Goal: Find specific page/section: Find specific page/section

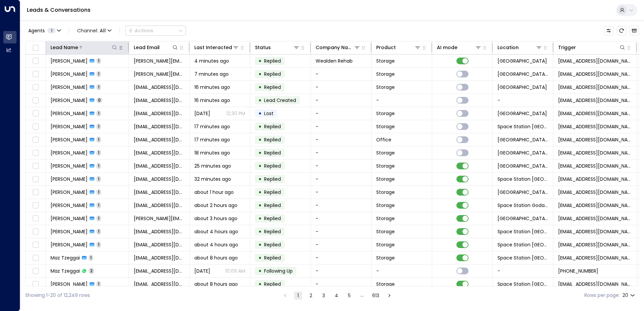
click at [114, 47] on icon at bounding box center [114, 47] width 5 height 5
type input "*********"
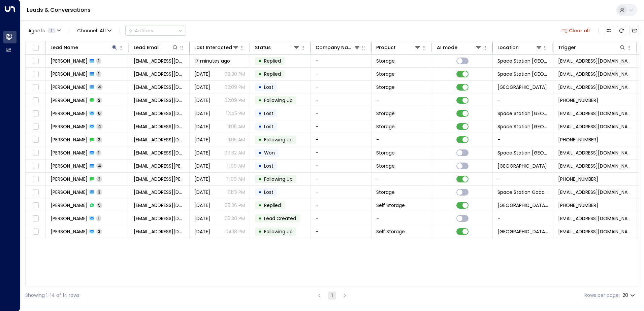
click at [299, 24] on div "Agents 1 Channel: All Actions Clear all" at bounding box center [332, 31] width 614 height 14
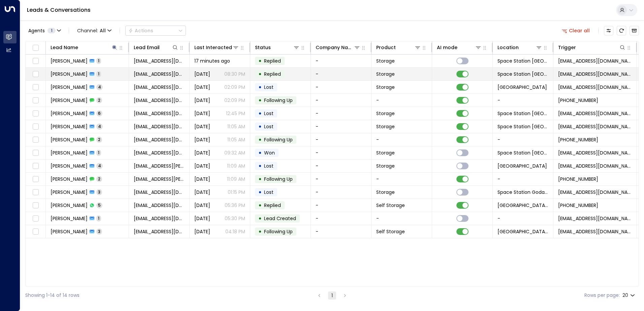
click at [236, 71] on p "08:30 PM" at bounding box center [234, 74] width 21 height 7
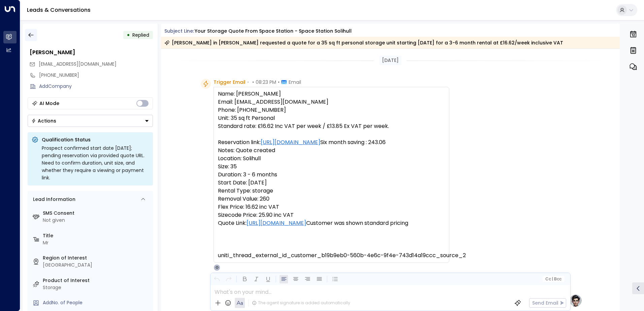
click at [34, 34] on button "button" at bounding box center [31, 35] width 12 height 12
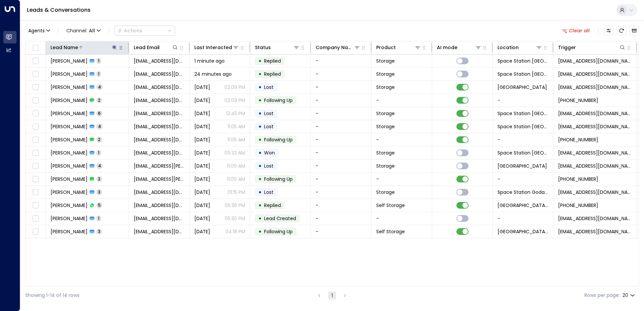
click at [114, 48] on icon at bounding box center [114, 47] width 4 height 4
type input "*"
type input "******"
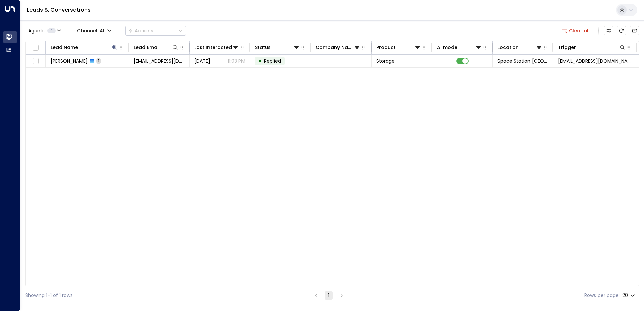
click at [238, 24] on div "Agents 1 Channel: All Actions Clear all" at bounding box center [332, 31] width 614 height 14
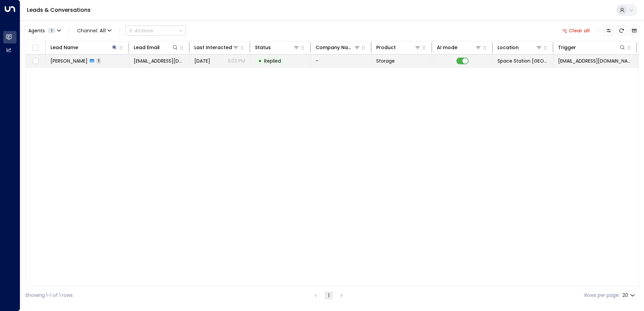
click at [243, 60] on p "11:03 PM" at bounding box center [237, 61] width 18 height 7
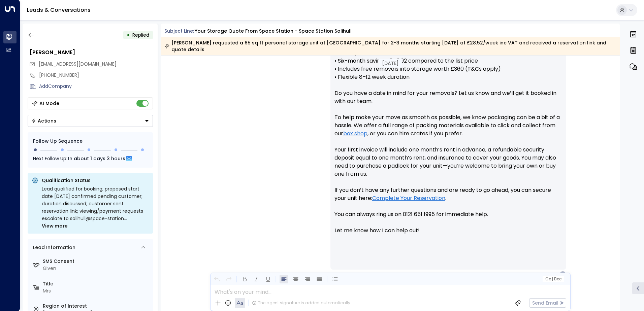
scroll to position [331, 0]
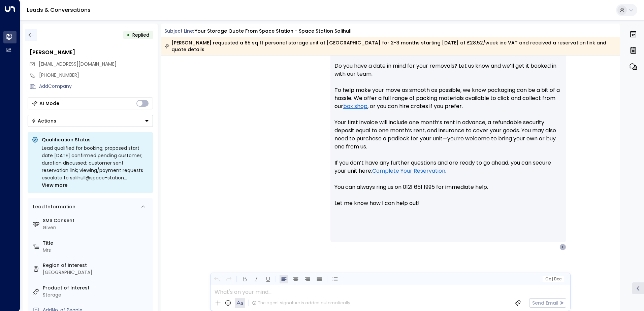
click at [33, 35] on icon "button" at bounding box center [31, 35] width 7 height 7
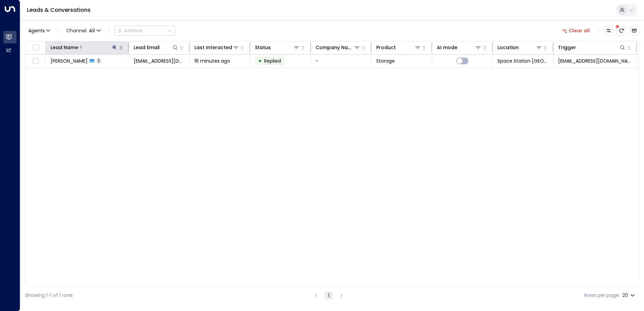
click at [116, 47] on icon at bounding box center [114, 47] width 5 height 5
type input "*"
type input "******"
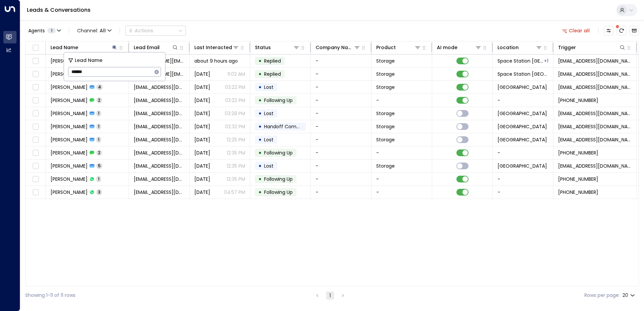
click at [305, 32] on div "Agents 1 Channel: All Actions Clear all" at bounding box center [332, 31] width 614 height 14
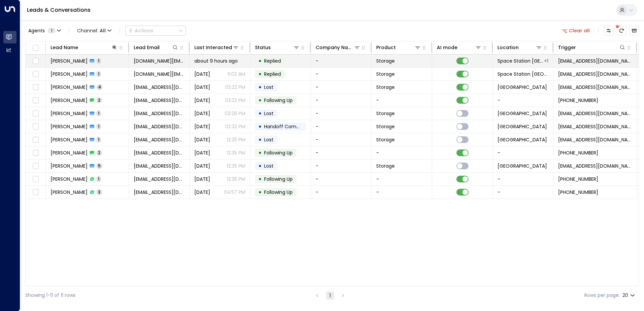
click at [300, 60] on td "• Replied" at bounding box center [280, 61] width 61 height 13
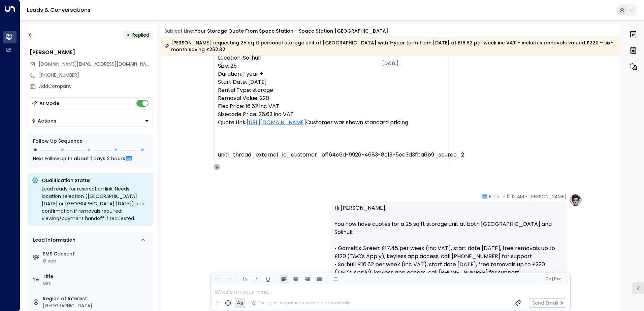
scroll to position [1, 0]
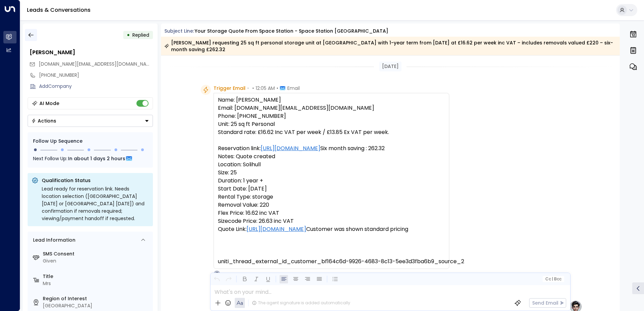
click at [31, 35] on icon "button" at bounding box center [30, 35] width 5 height 4
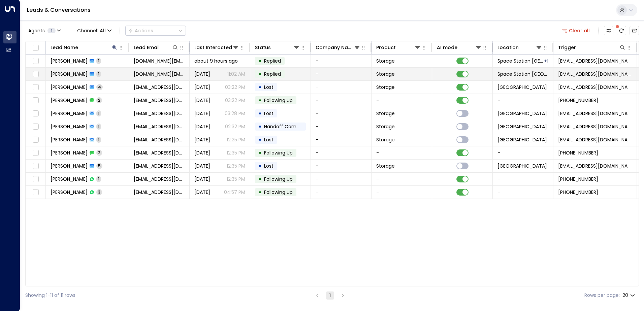
click at [229, 71] on p "11:02 AM" at bounding box center [237, 74] width 18 height 7
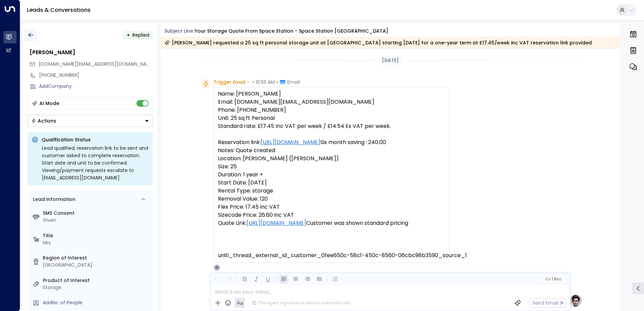
click at [33, 34] on icon "button" at bounding box center [31, 35] width 7 height 7
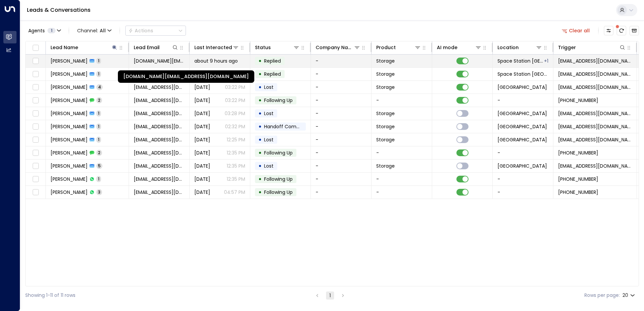
click at [159, 60] on span "[DOMAIN_NAME][EMAIL_ADDRESS][DOMAIN_NAME]" at bounding box center [159, 61] width 51 height 7
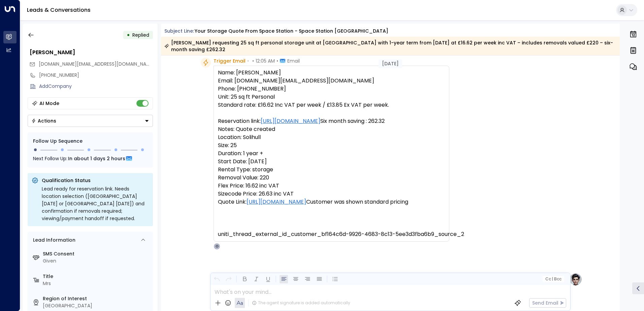
scroll to position [27, 0]
click at [34, 35] on icon "button" at bounding box center [31, 35] width 7 height 7
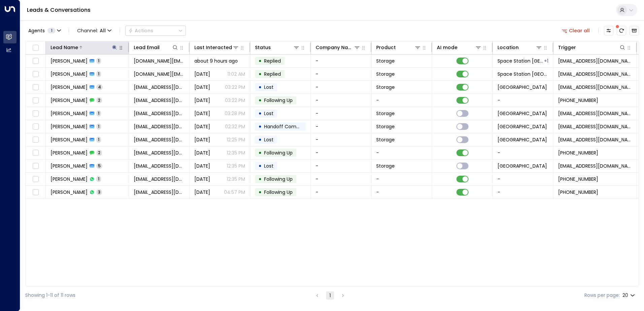
click at [116, 49] on icon at bounding box center [114, 47] width 5 height 5
type input "*"
type input "*****"
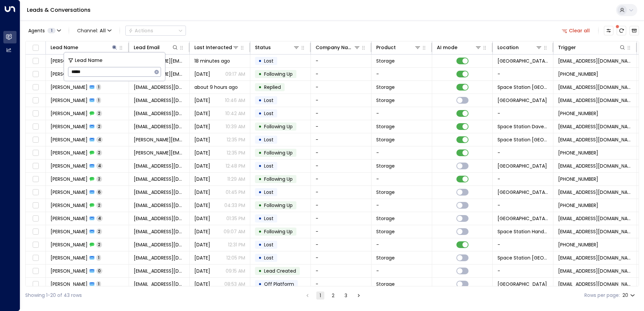
click at [212, 30] on div "Agents 1 Channel: All Actions Clear all" at bounding box center [332, 31] width 614 height 14
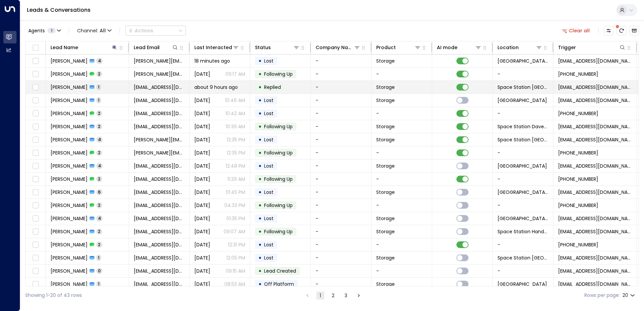
click at [240, 85] on div "about 9 hours ago" at bounding box center [219, 87] width 51 height 7
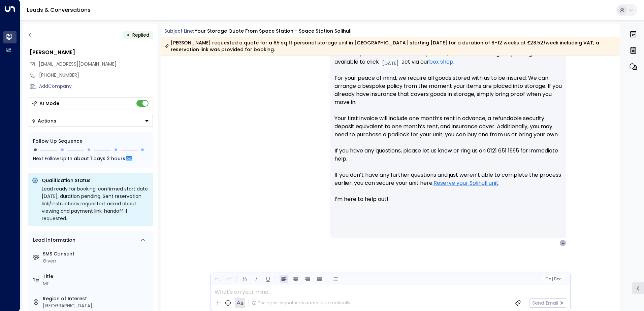
scroll to position [370, 0]
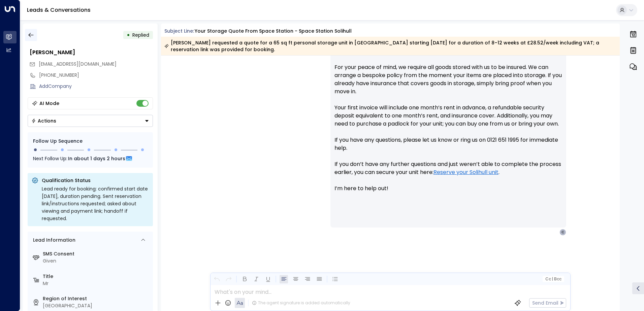
click at [31, 34] on icon "button" at bounding box center [31, 35] width 7 height 7
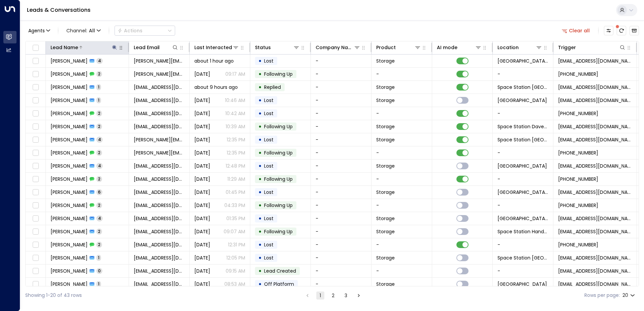
click at [115, 47] on icon at bounding box center [114, 47] width 4 height 4
click at [158, 71] on icon "button" at bounding box center [157, 72] width 4 height 4
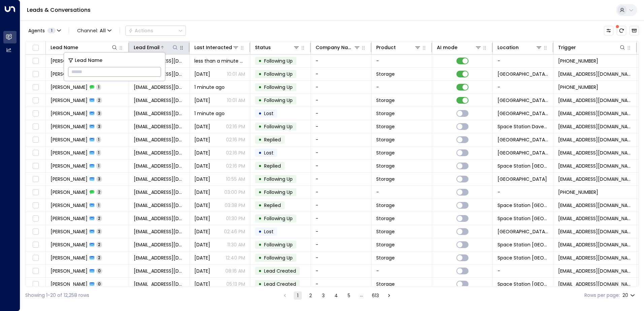
click at [175, 48] on icon at bounding box center [175, 47] width 5 height 5
click at [162, 71] on input "text" at bounding box center [175, 72] width 93 height 12
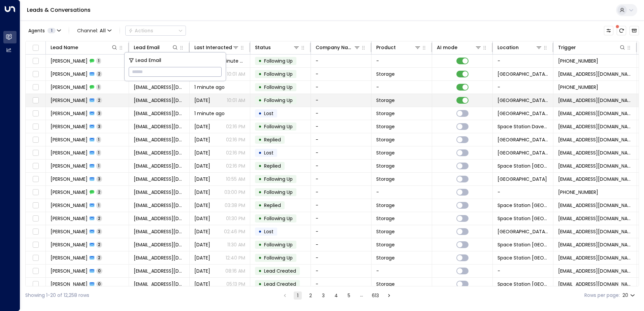
type input "**********"
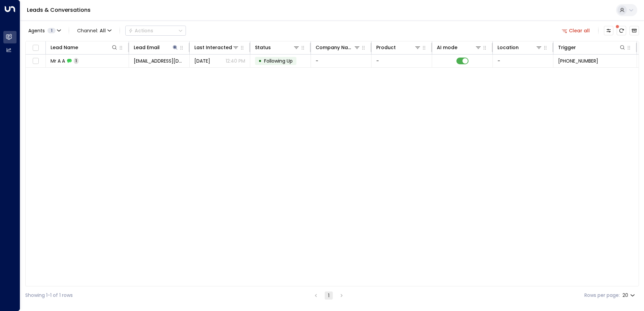
click at [229, 94] on div "Lead Name Lead Email Last Interacted Status Company Name Product AI mode Locati…" at bounding box center [332, 164] width 614 height 246
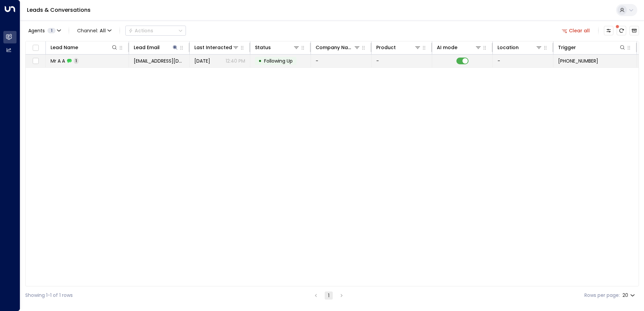
click at [231, 61] on p "12:40 PM" at bounding box center [236, 61] width 20 height 7
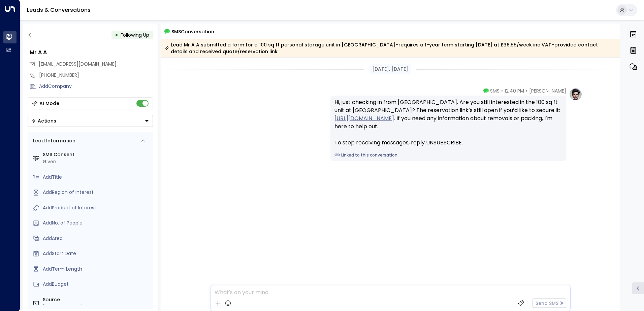
click at [509, 234] on div "[DATE], [DATE] [PERSON_NAME] • 12:40 PM • SMS Hi, just checking in from [GEOGRA…" at bounding box center [390, 185] width 459 height 254
